Goal: Check status: Check status

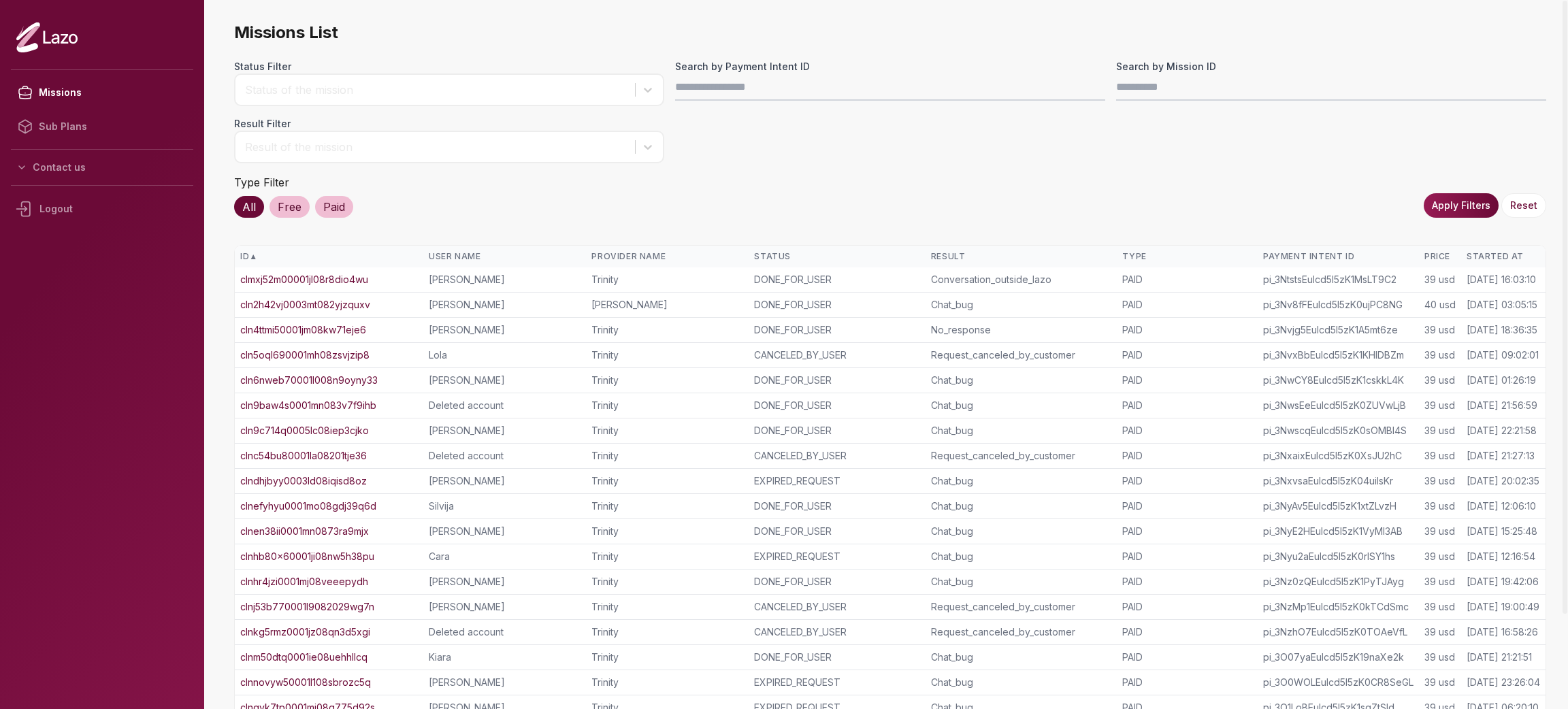
scroll to position [111, 0]
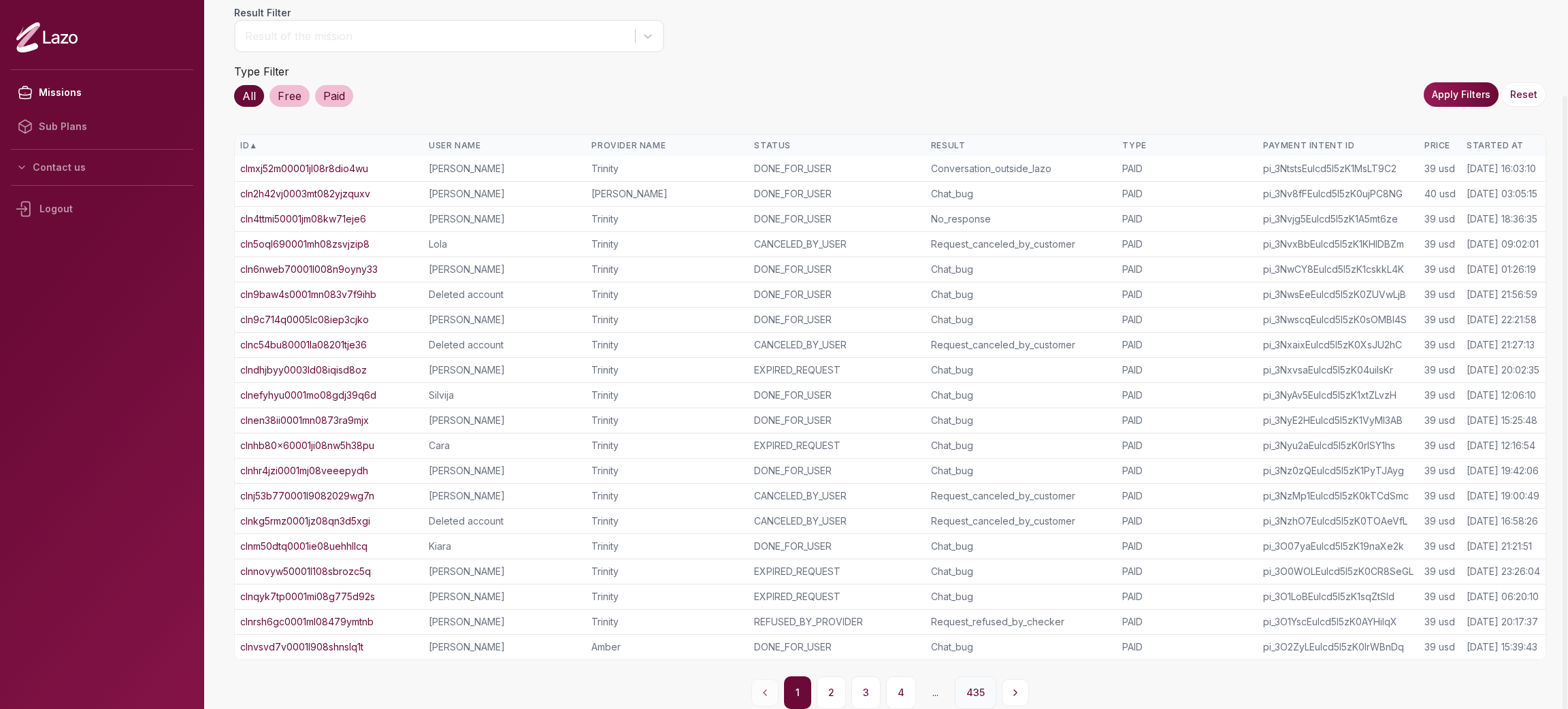
click at [971, 696] on button "435" at bounding box center [975, 692] width 41 height 32
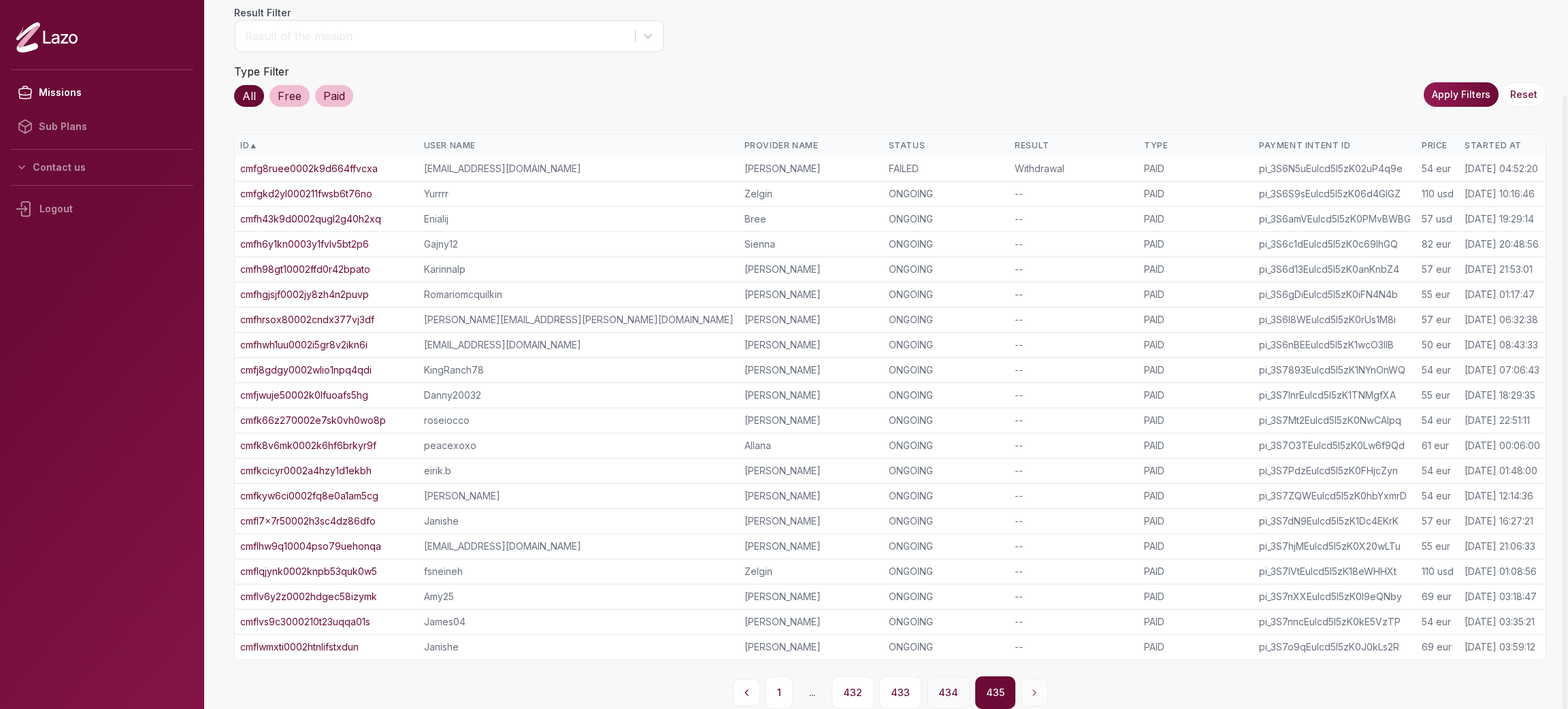
click at [951, 696] on button "434" at bounding box center [948, 692] width 43 height 32
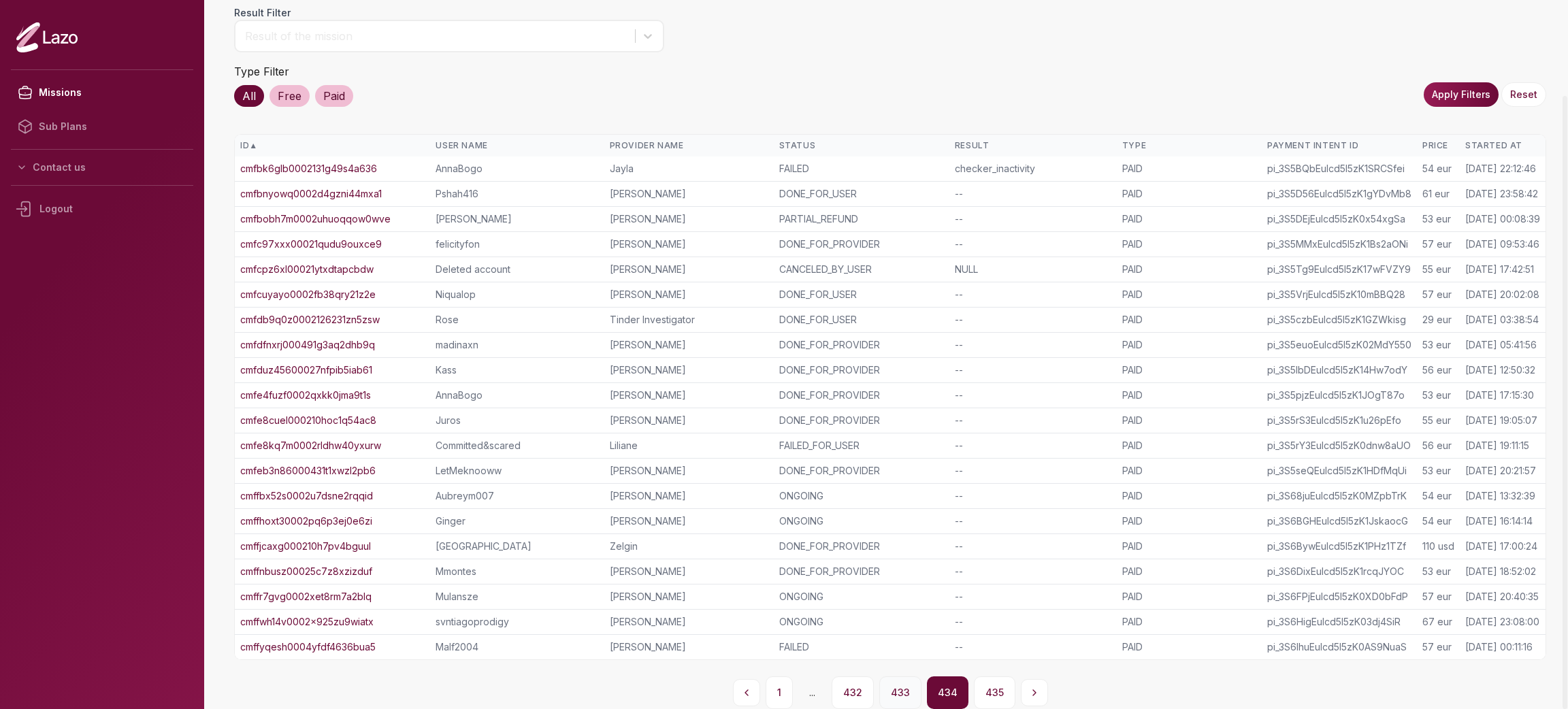
click at [914, 698] on button "433" at bounding box center [900, 692] width 42 height 32
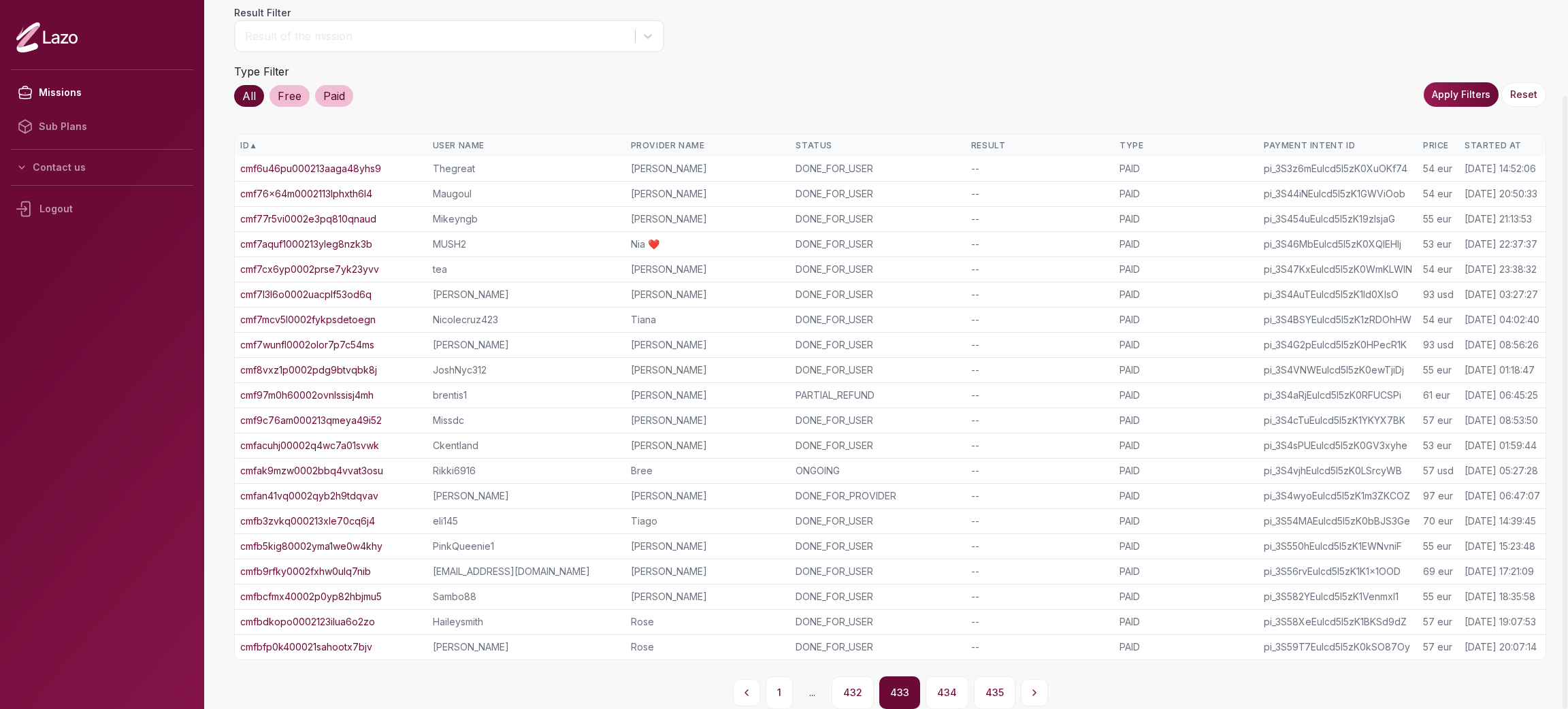
click at [320, 490] on link "cmfan41vq0002qyb2h9tdqvav" at bounding box center [309, 496] width 138 height 14
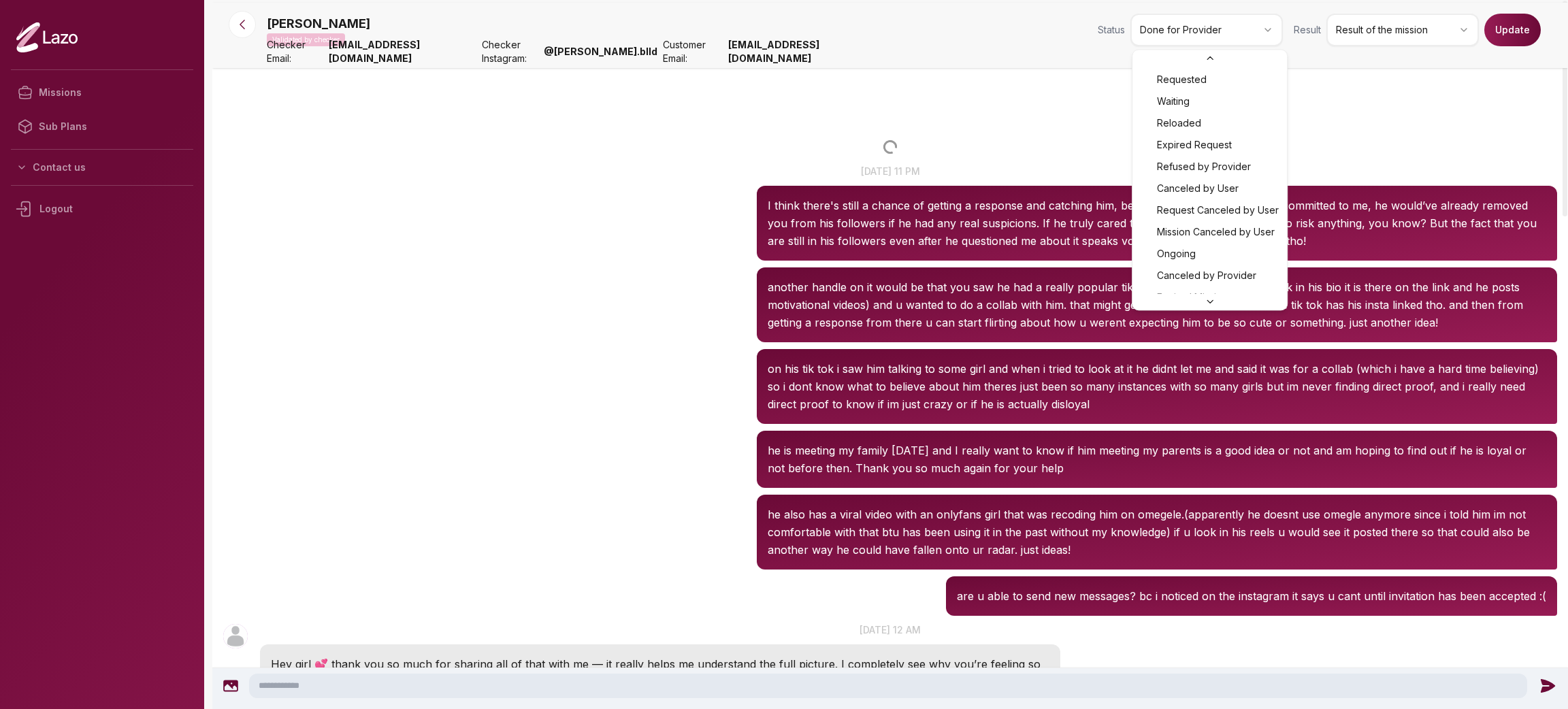
click at [1239, 22] on html "Missions Sub Plans Contact us Logout ashley Validated by checker Status Done fo…" at bounding box center [784, 354] width 1568 height 709
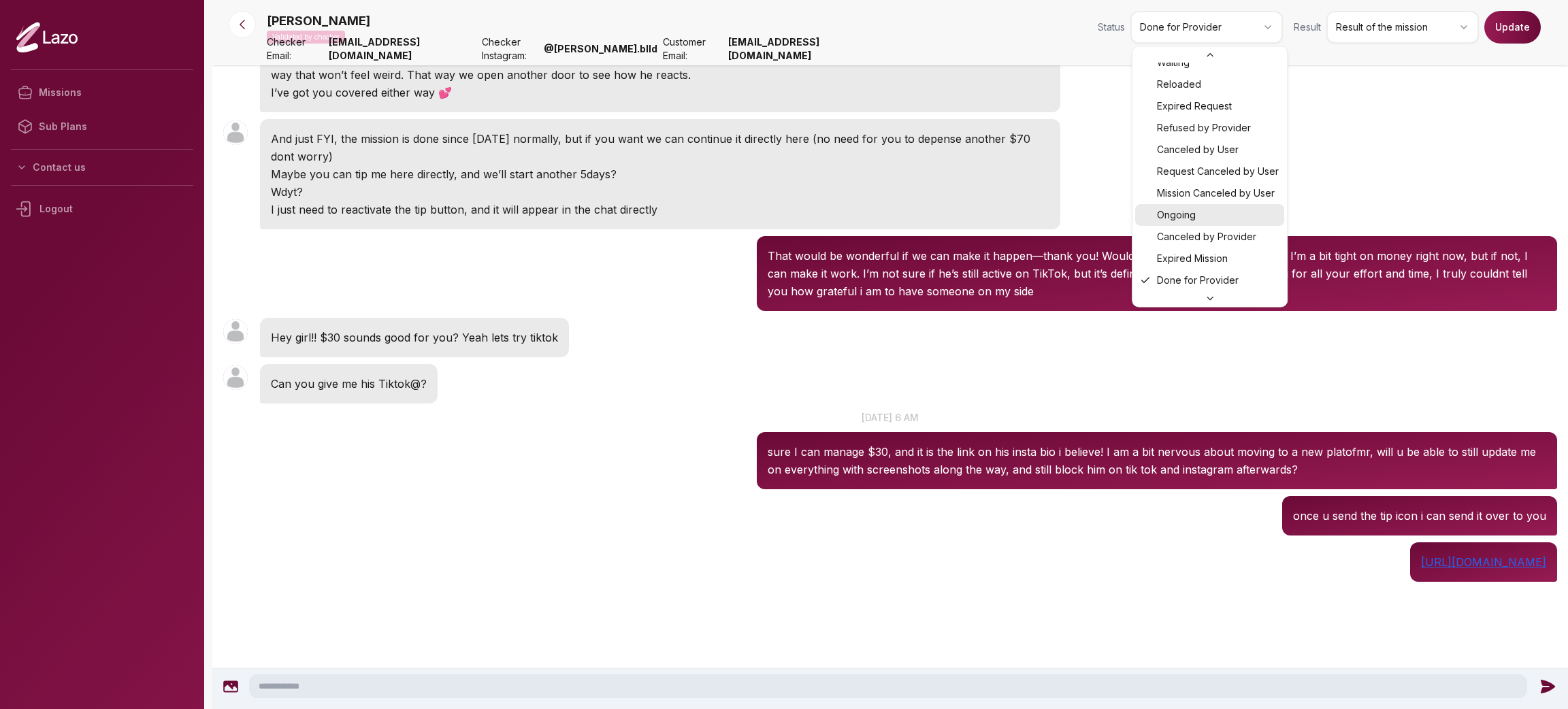
scroll to position [1475, 0]
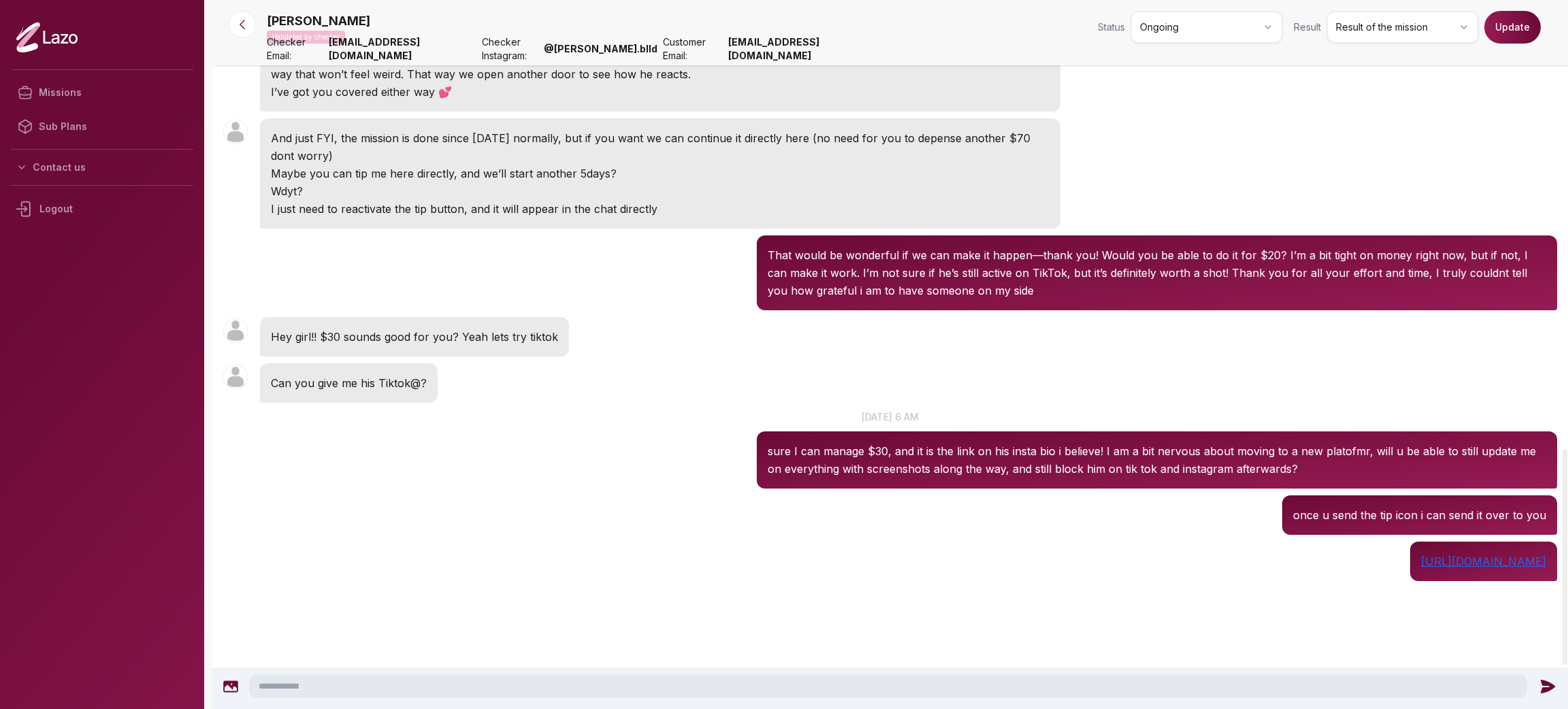
click at [1521, 28] on button "Update" at bounding box center [1513, 27] width 56 height 32
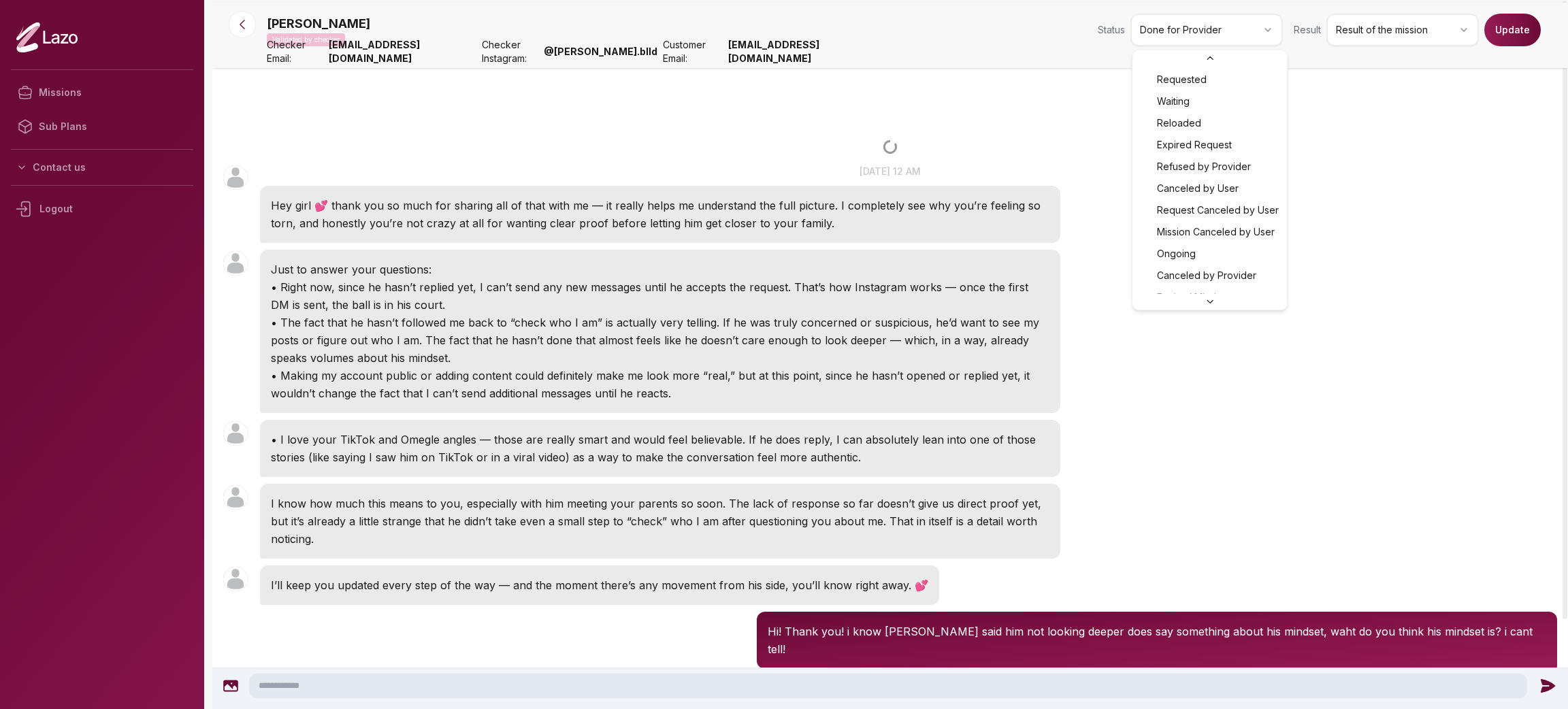
scroll to position [36, 0]
click at [1187, 43] on html "Missions Sub Plans Contact us Logout ashley Validated by checker Status Done fo…" at bounding box center [784, 354] width 1568 height 709
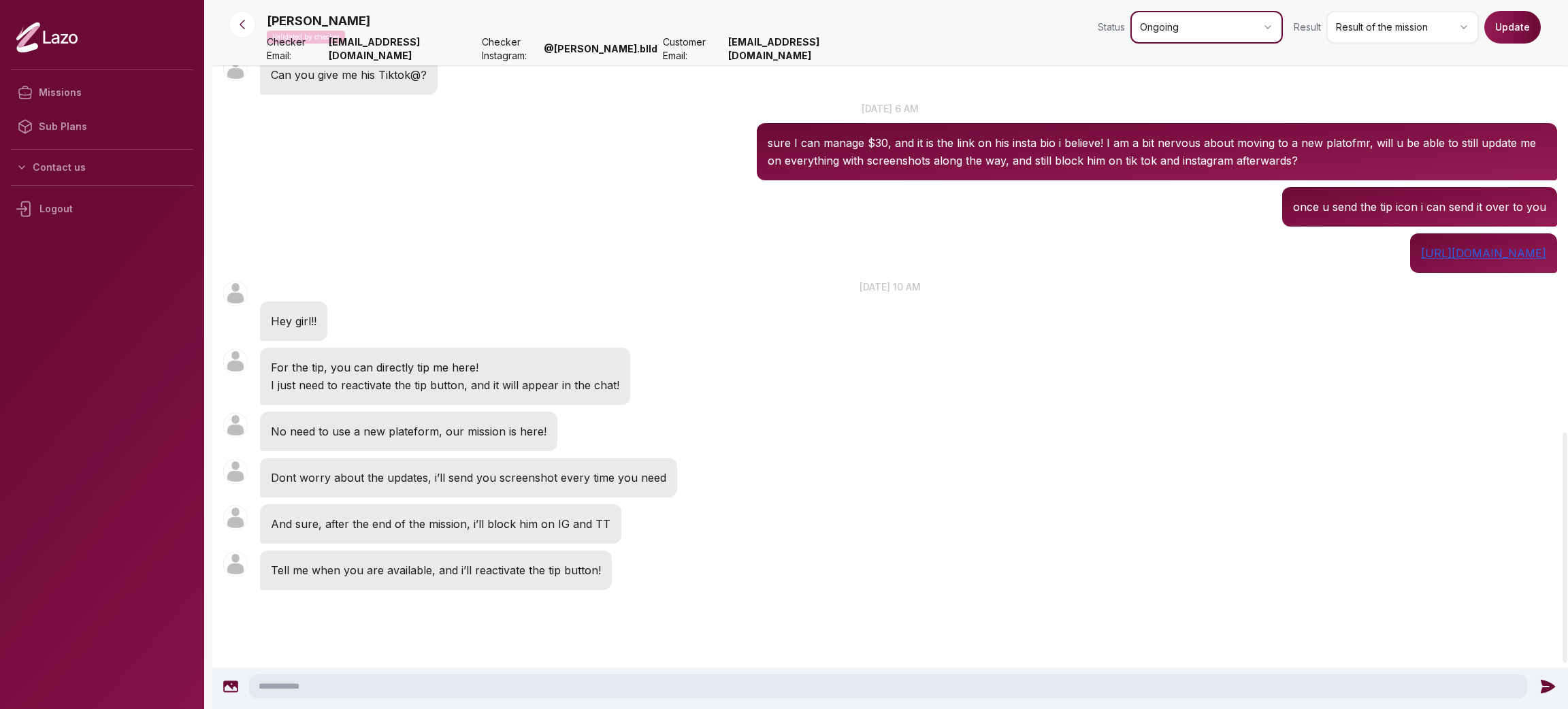
scroll to position [1333, 0]
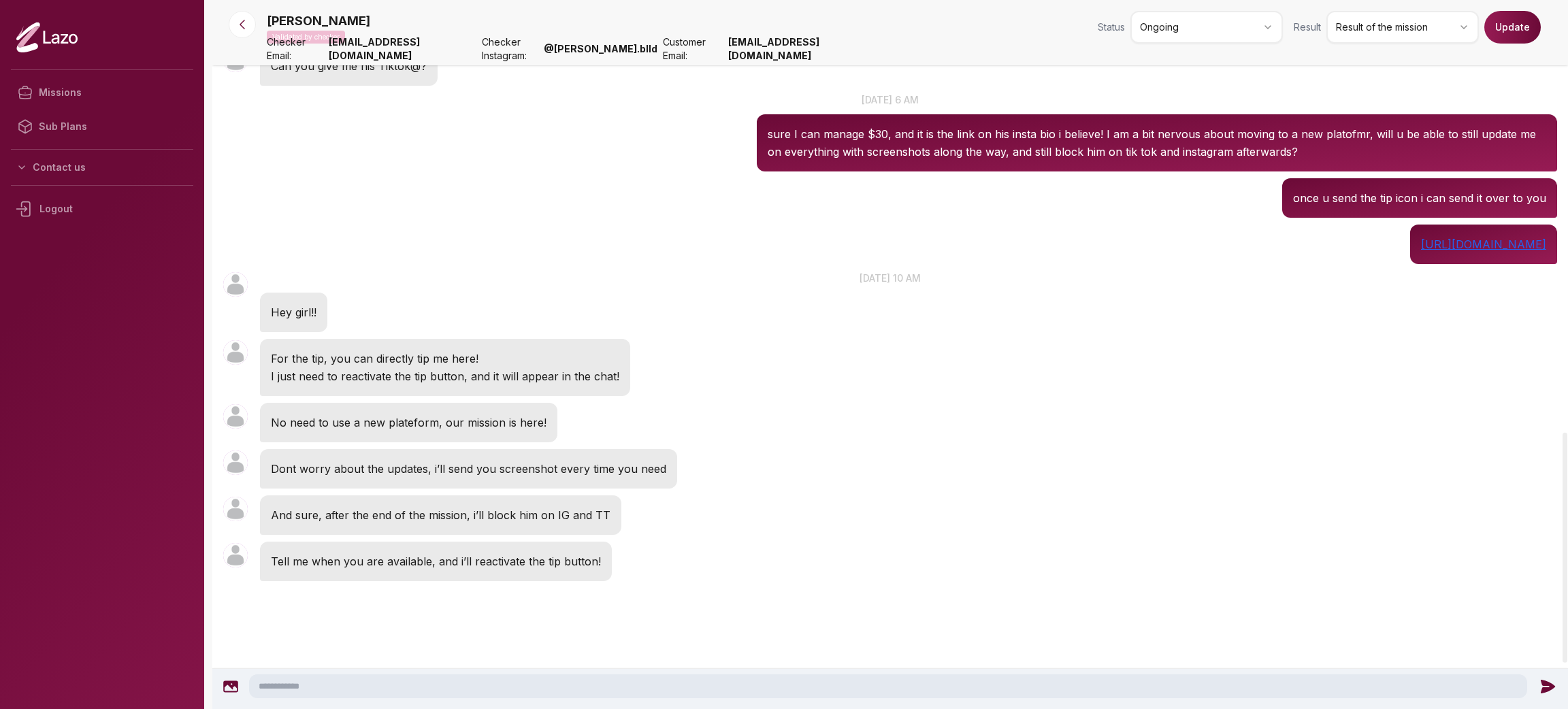
click at [1534, 31] on button "Update" at bounding box center [1513, 27] width 56 height 32
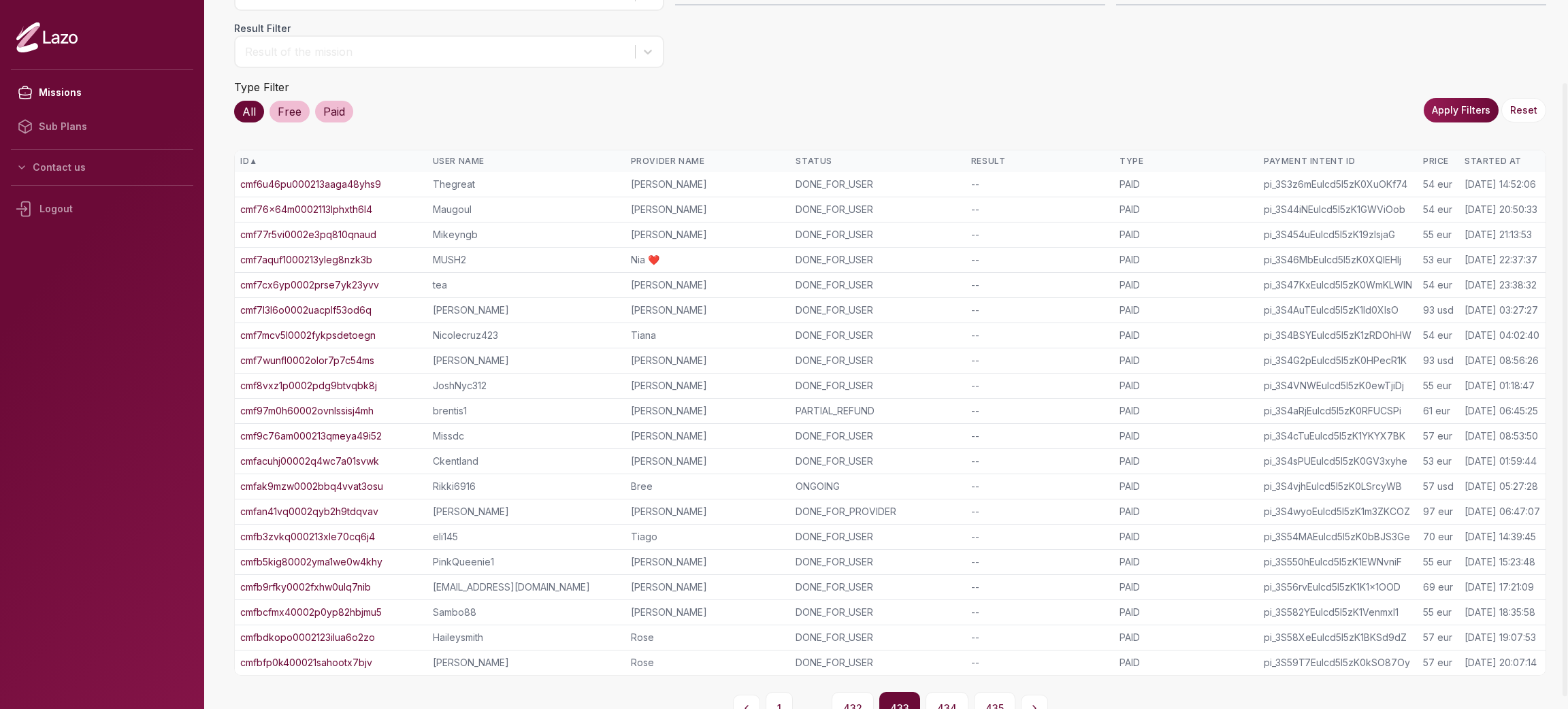
scroll to position [111, 0]
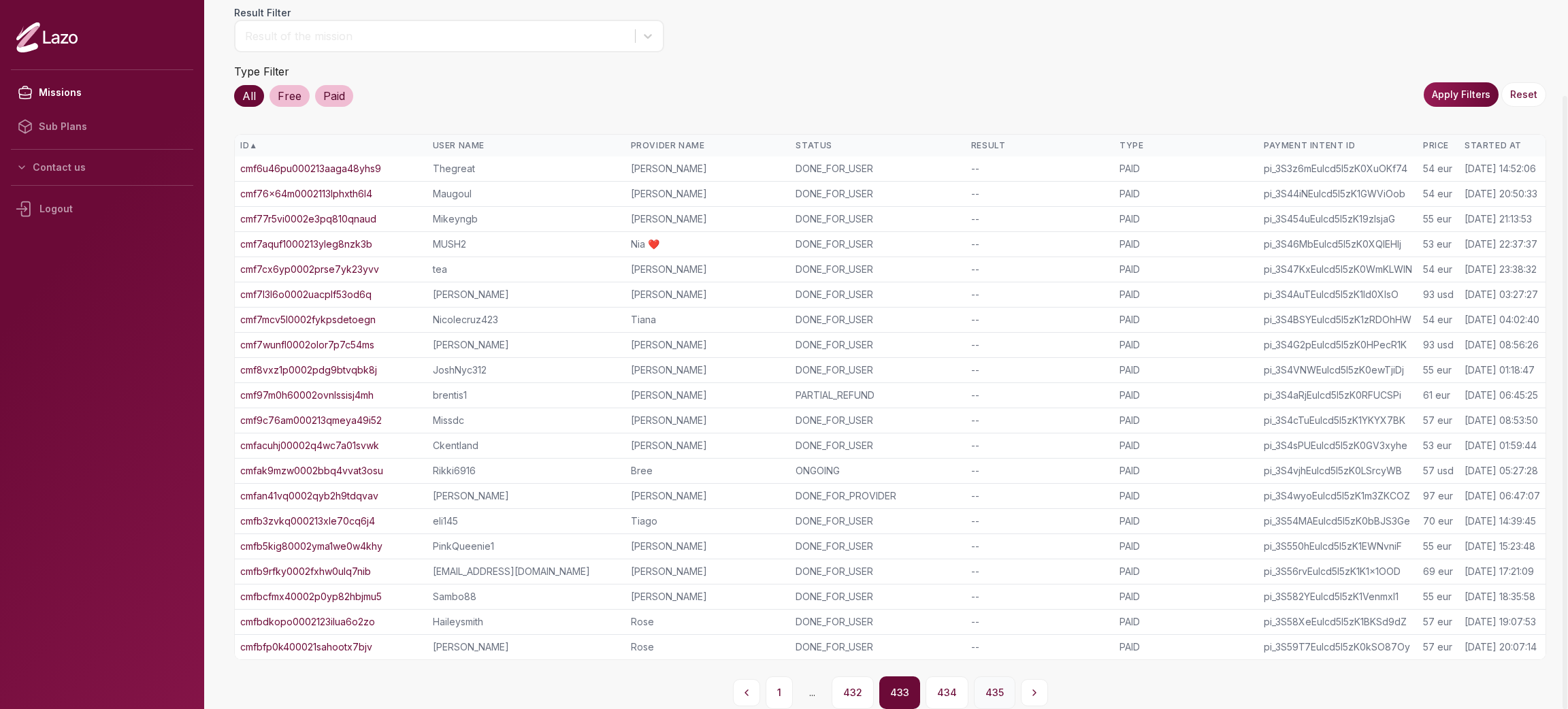
click at [978, 700] on button "435" at bounding box center [994, 692] width 41 height 32
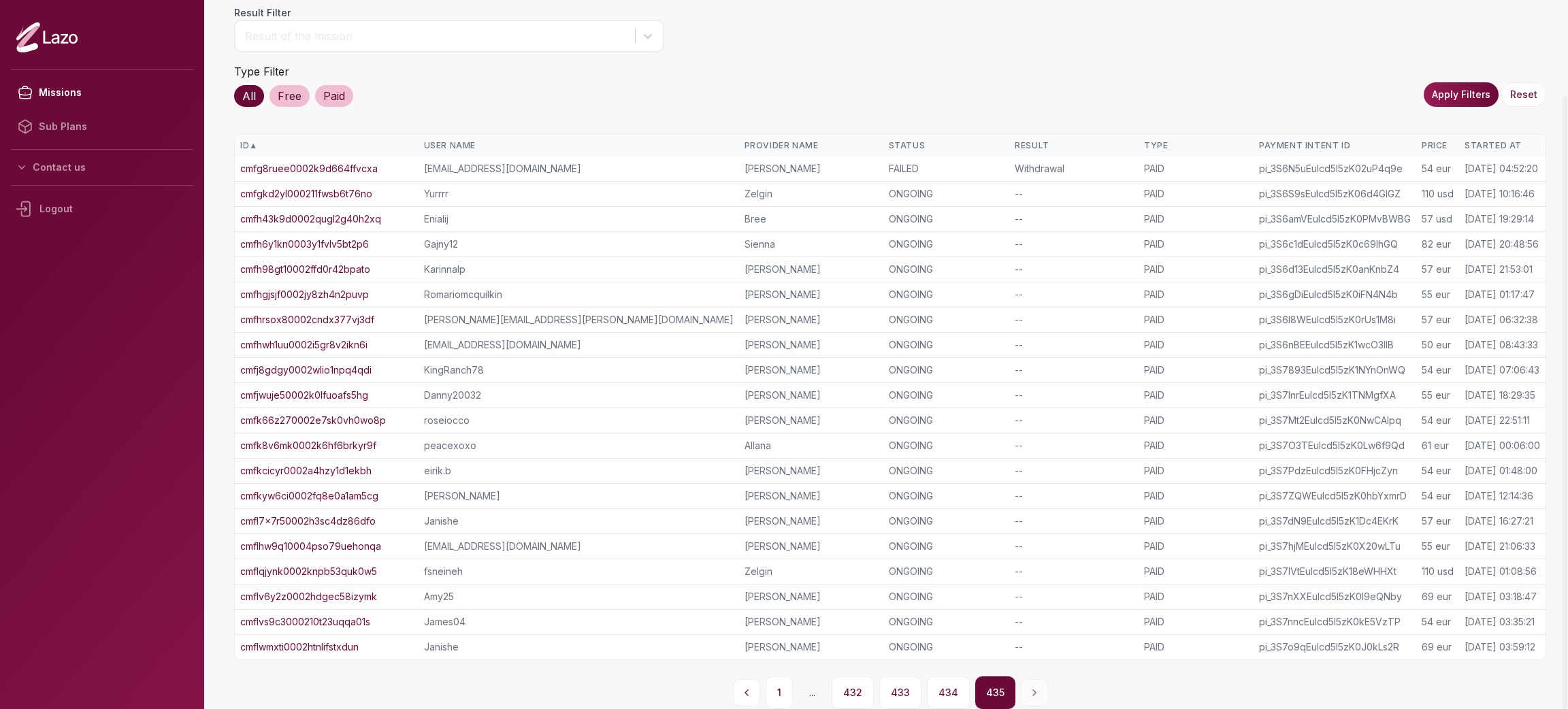
click at [341, 646] on link "cmflwmxti0002htnlifstxdun" at bounding box center [299, 647] width 119 height 14
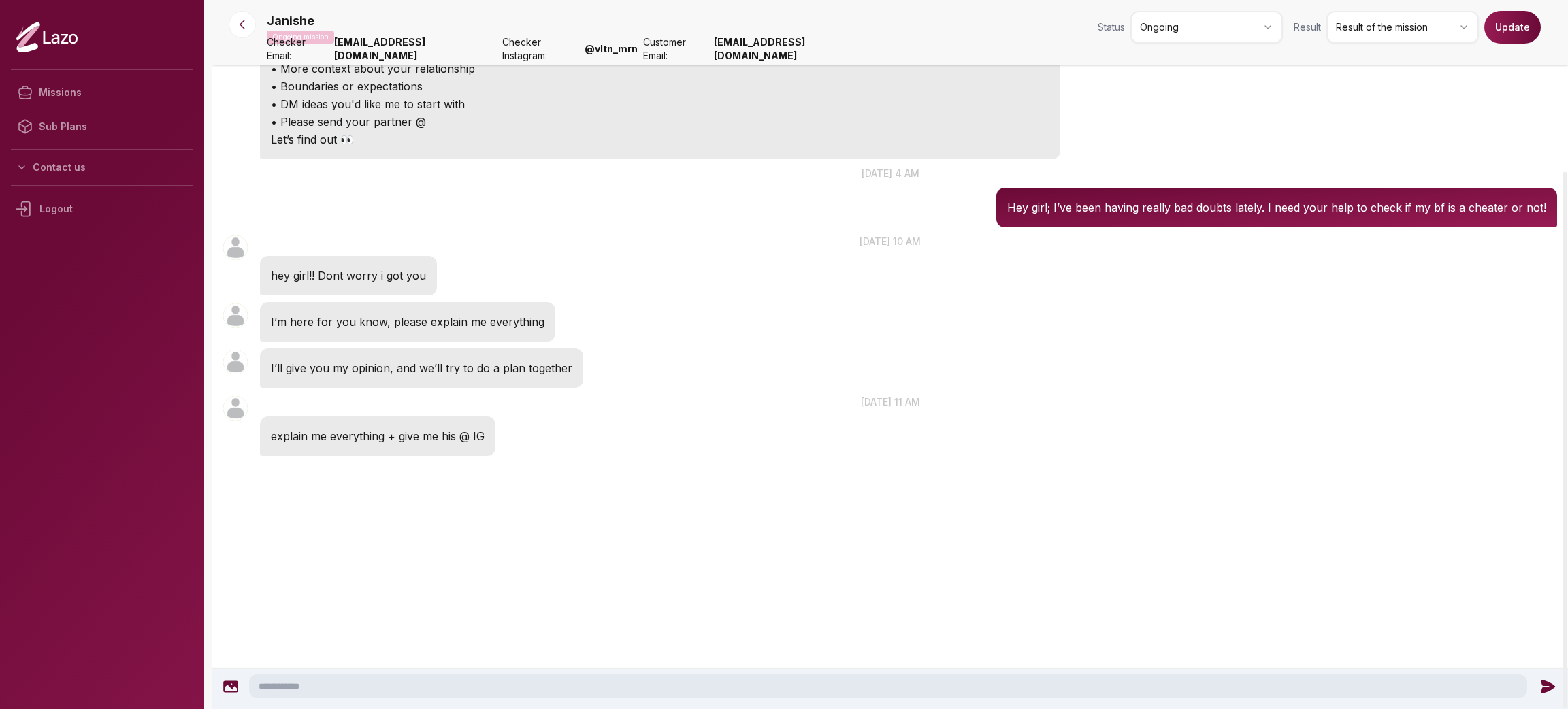
scroll to position [229, 0]
